Goal: Check status

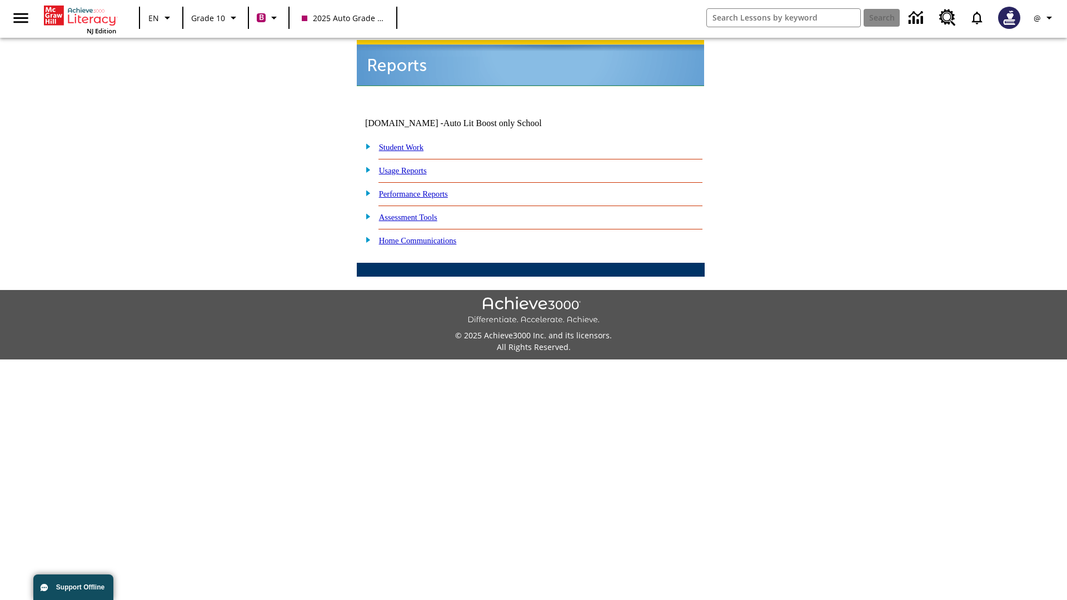
click at [409, 143] on link "Student Work" at bounding box center [401, 147] width 44 height 9
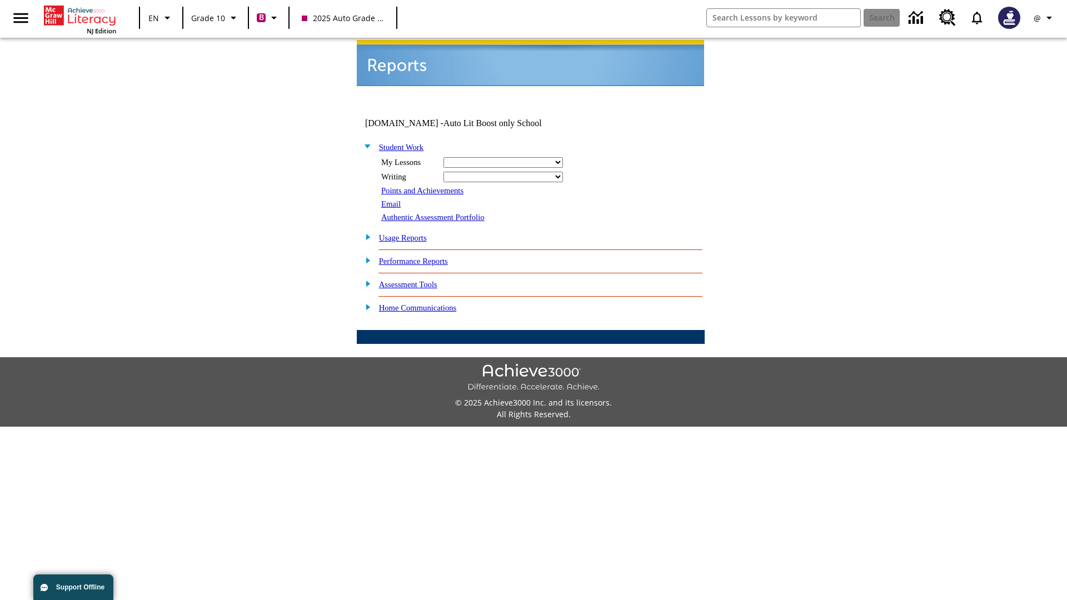
select select "/options/reports/?report_id=24&atype=2&section=2"
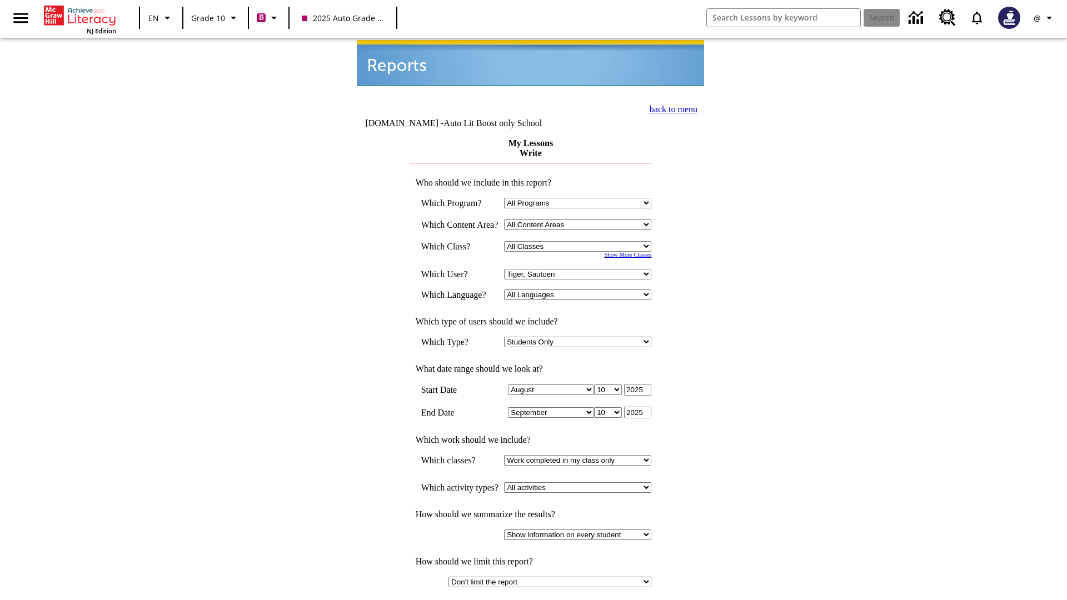
select select "21433649"
select select "4"
type input "2024"
